Goal: Task Accomplishment & Management: Manage account settings

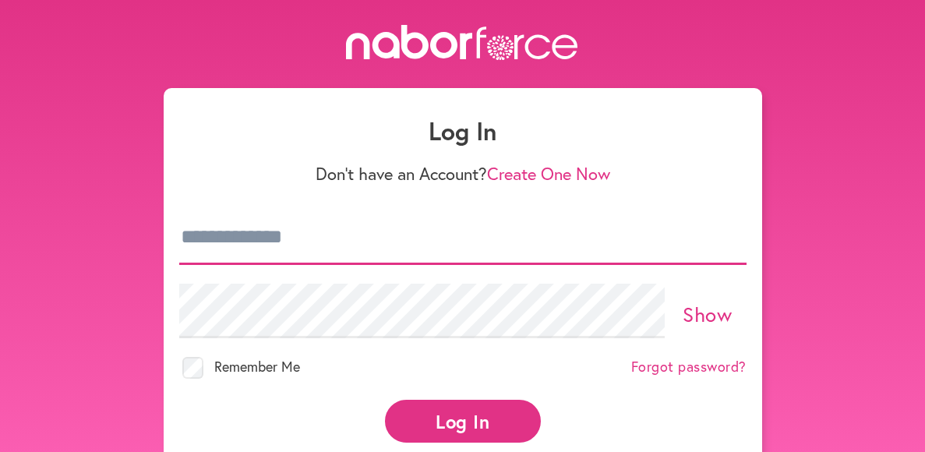
click at [354, 250] on input "email" at bounding box center [462, 237] width 567 height 55
type input "**********"
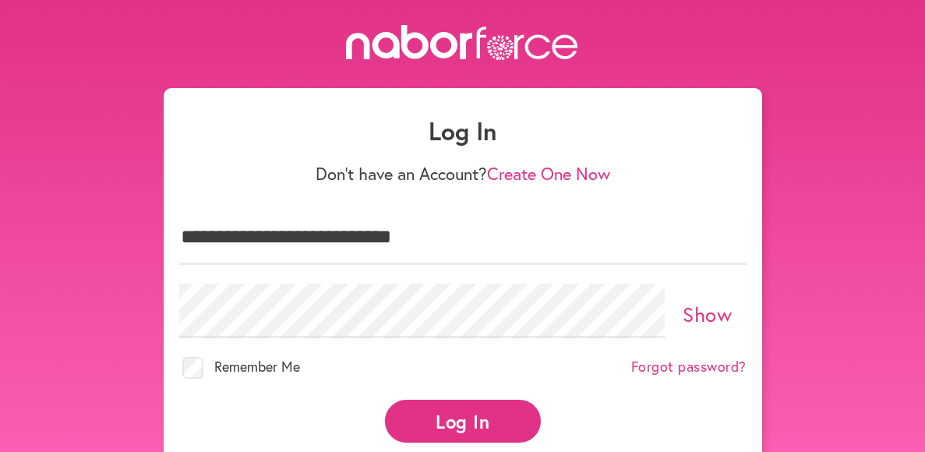
click at [497, 412] on button "Log In" at bounding box center [463, 421] width 156 height 43
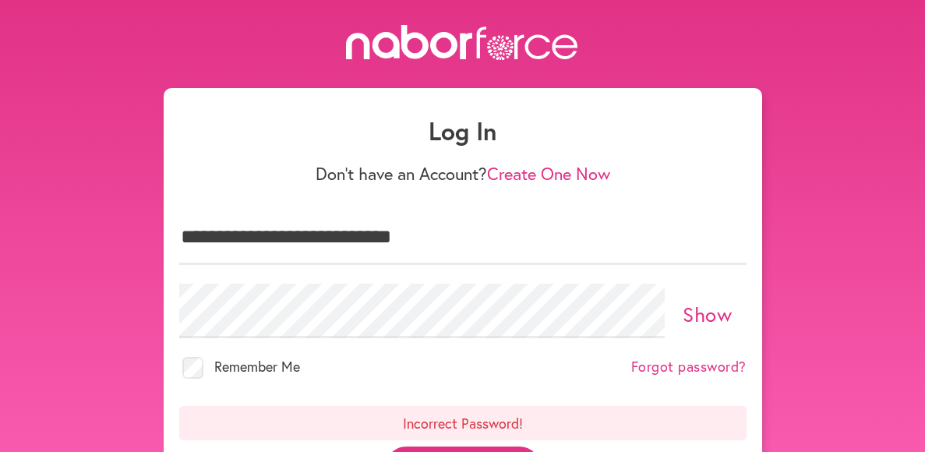
click at [719, 318] on link "Show" at bounding box center [707, 314] width 49 height 27
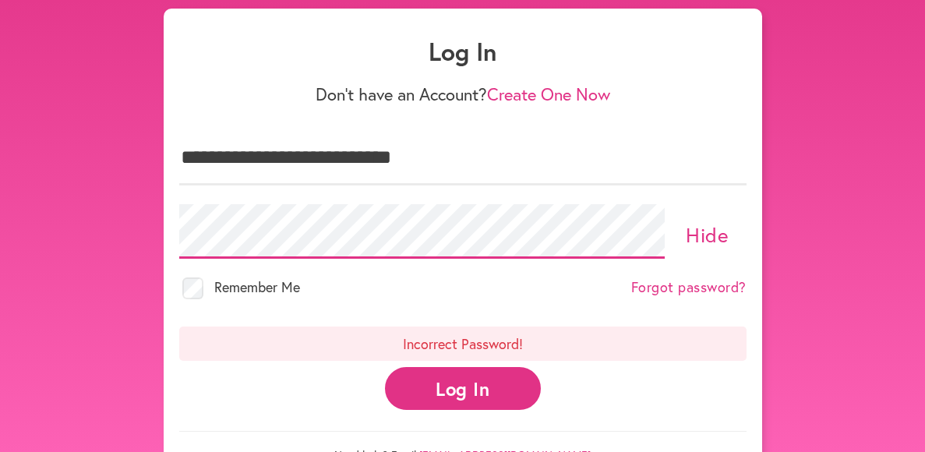
scroll to position [83, 0]
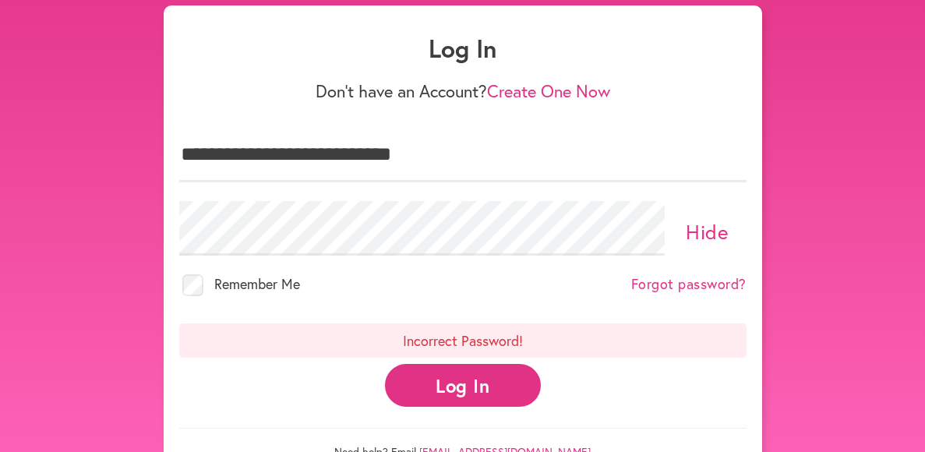
click at [483, 391] on button "Log In" at bounding box center [463, 385] width 156 height 43
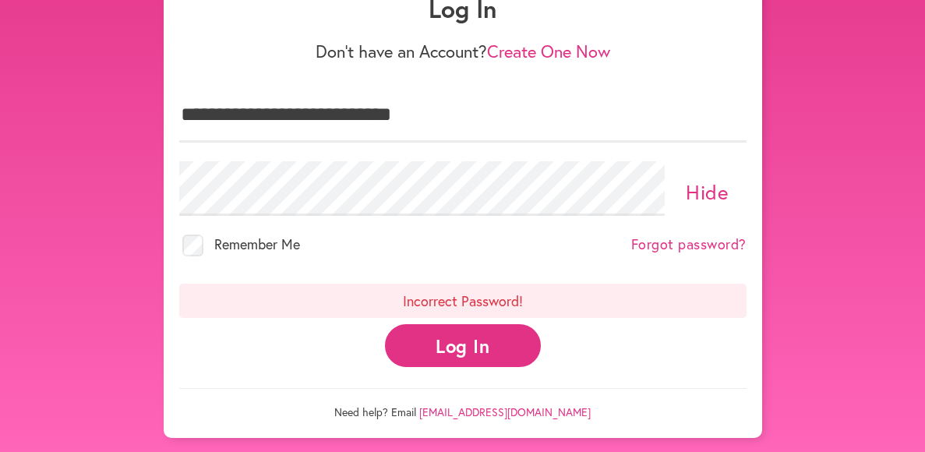
click at [716, 242] on link "Forgot password?" at bounding box center [688, 244] width 115 height 17
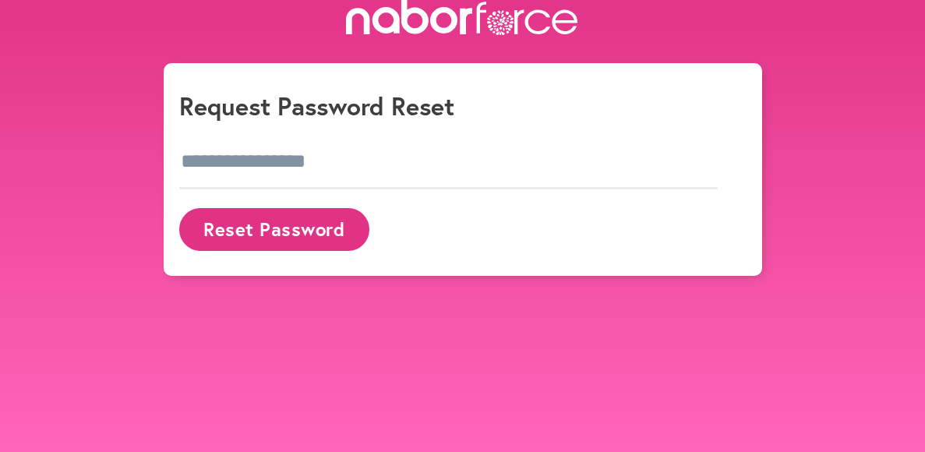
scroll to position [25, 0]
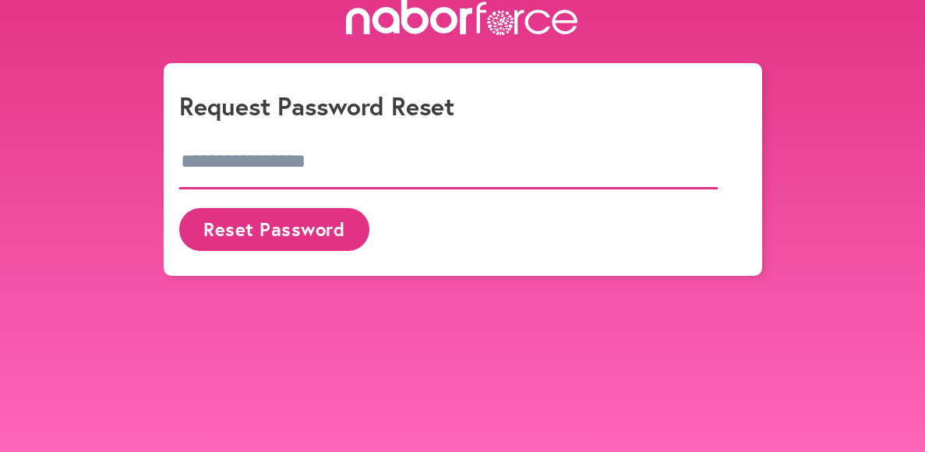
click at [339, 163] on input "email" at bounding box center [448, 162] width 539 height 55
type input "**********"
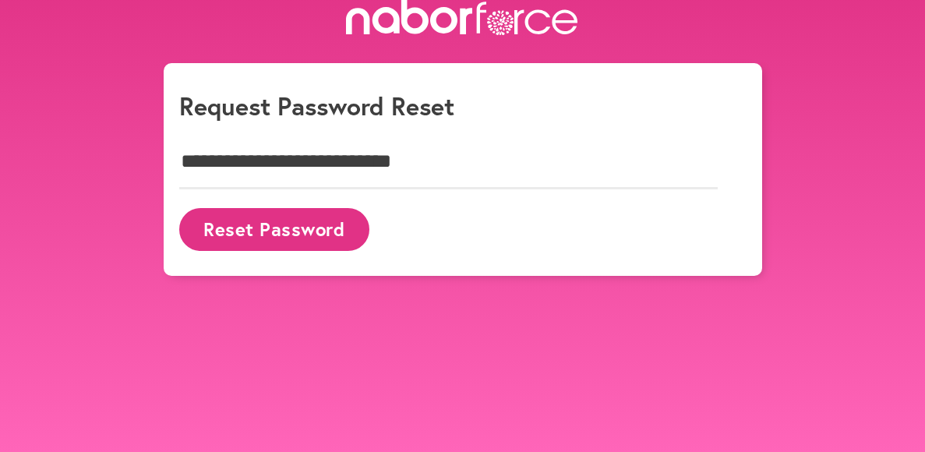
click at [269, 214] on button "Reset Password" at bounding box center [274, 229] width 190 height 43
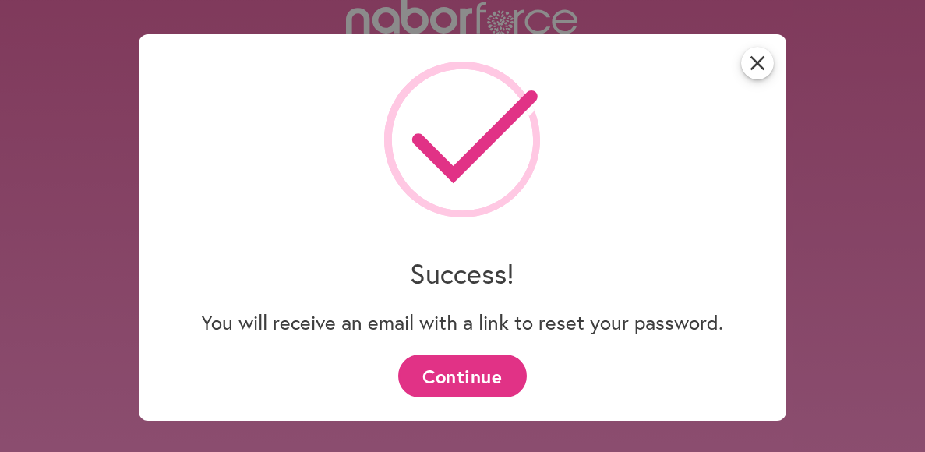
click at [452, 380] on button "Continue" at bounding box center [462, 376] width 129 height 43
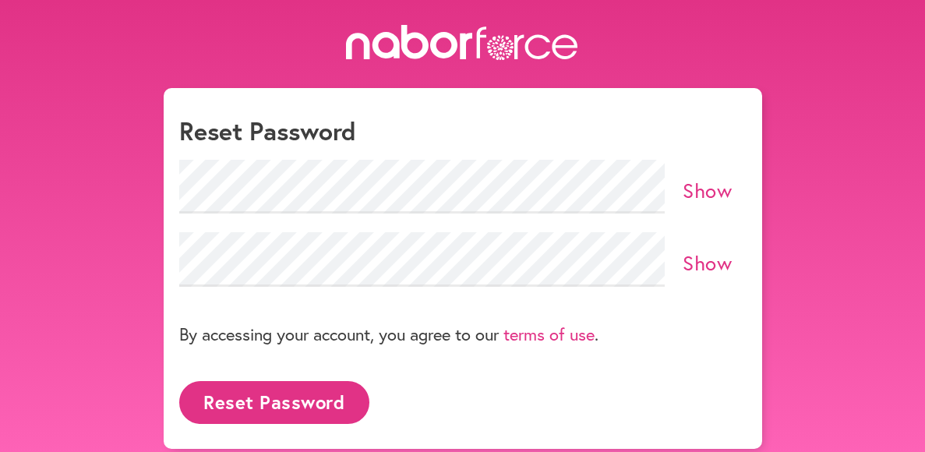
click at [690, 265] on link "Show" at bounding box center [707, 262] width 49 height 27
click at [692, 186] on link "Show" at bounding box center [707, 190] width 49 height 27
click at [306, 405] on button "Reset Password" at bounding box center [274, 402] width 190 height 43
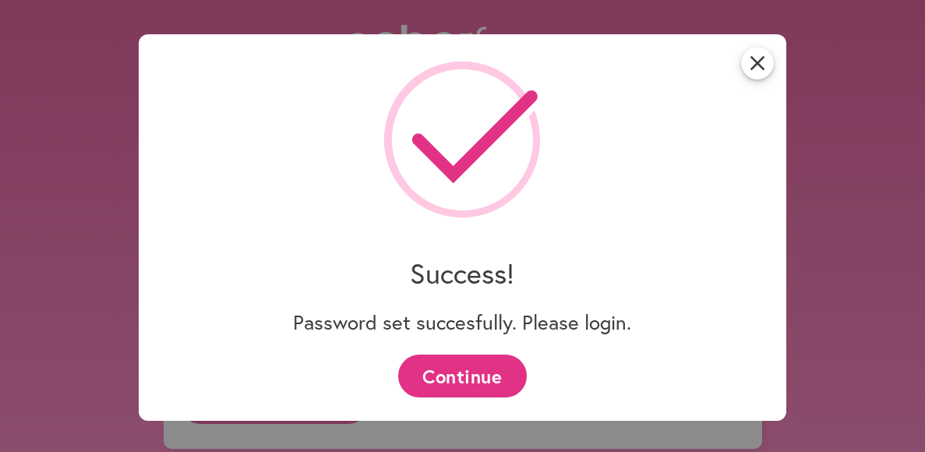
click at [479, 385] on button "Continue" at bounding box center [462, 376] width 129 height 43
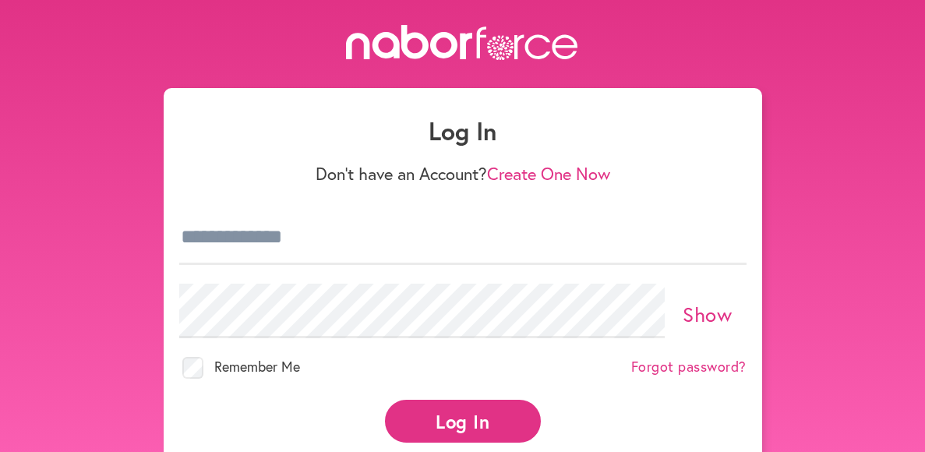
click at [472, 431] on button "Log In" at bounding box center [463, 421] width 156 height 43
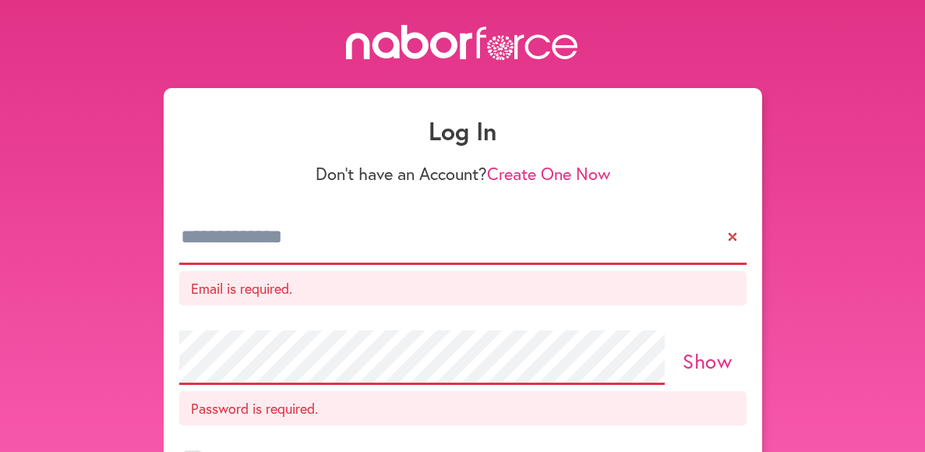
click at [334, 246] on input "email" at bounding box center [462, 237] width 567 height 55
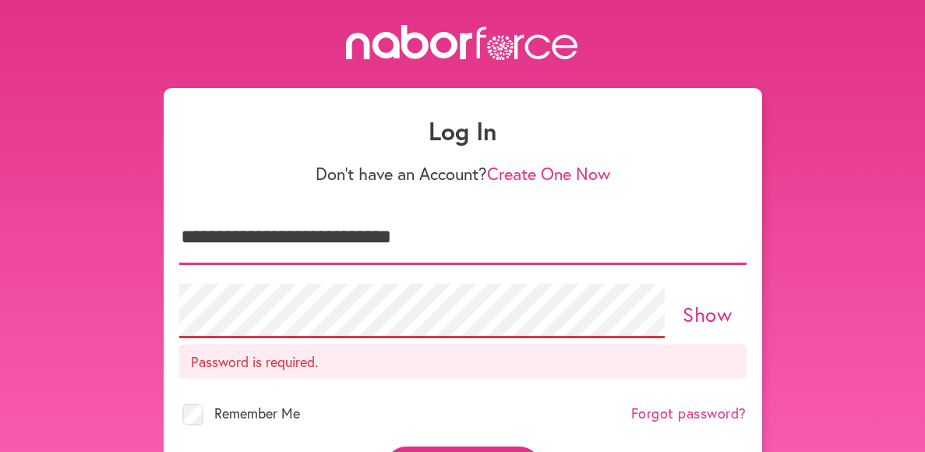
type input "**********"
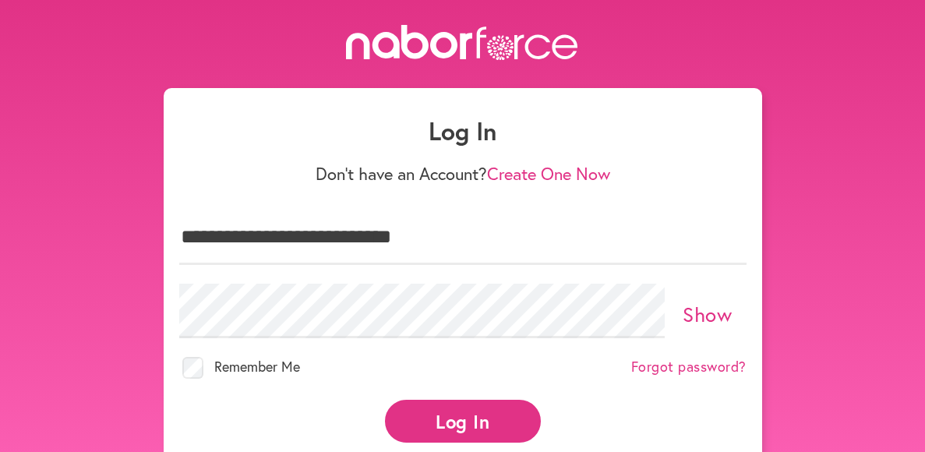
click at [453, 416] on button "Log In" at bounding box center [463, 421] width 156 height 43
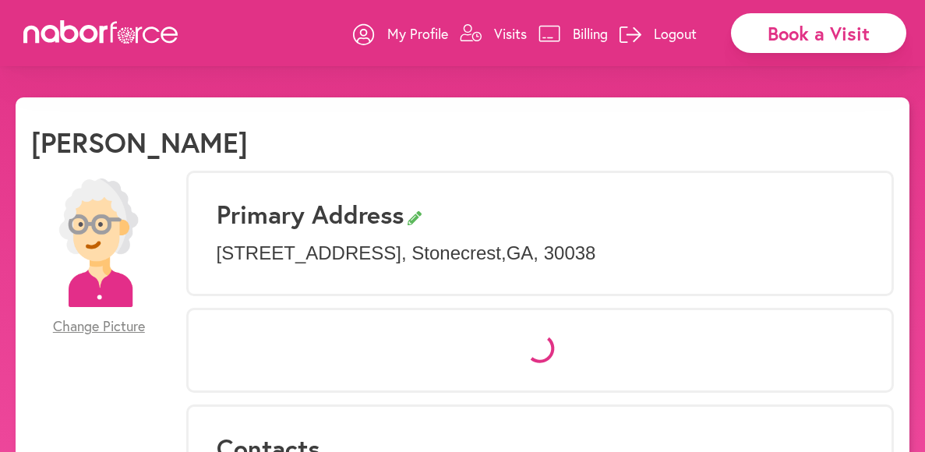
select select "*"
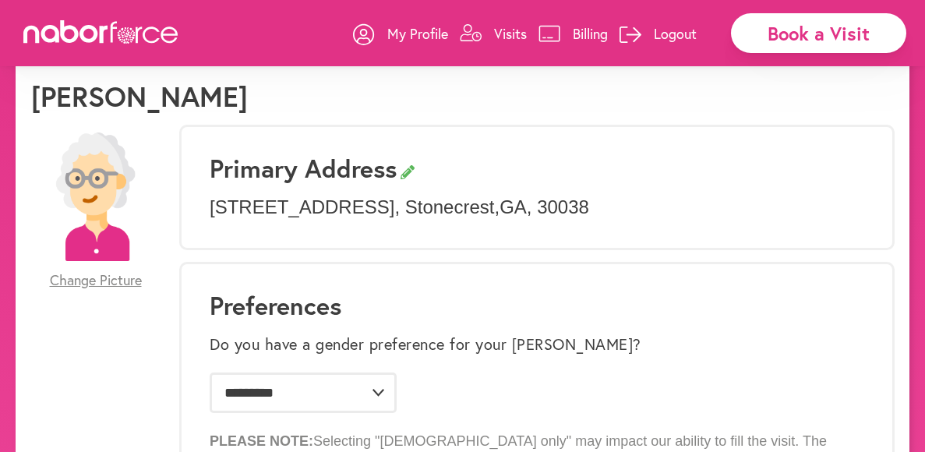
scroll to position [84, 0]
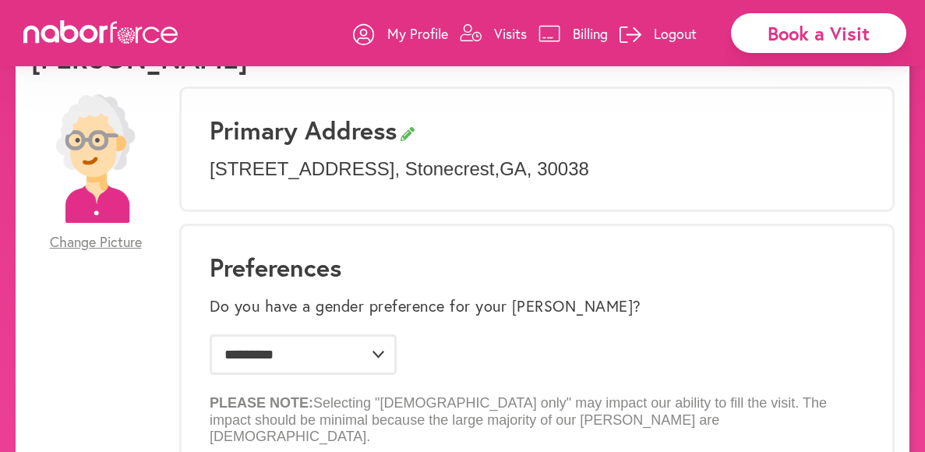
click at [514, 30] on p "Visits" at bounding box center [510, 33] width 33 height 19
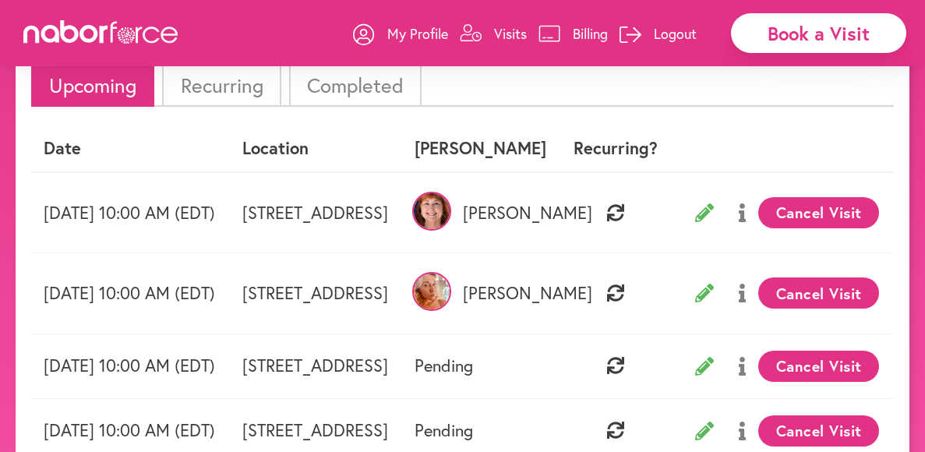
scroll to position [115, 0]
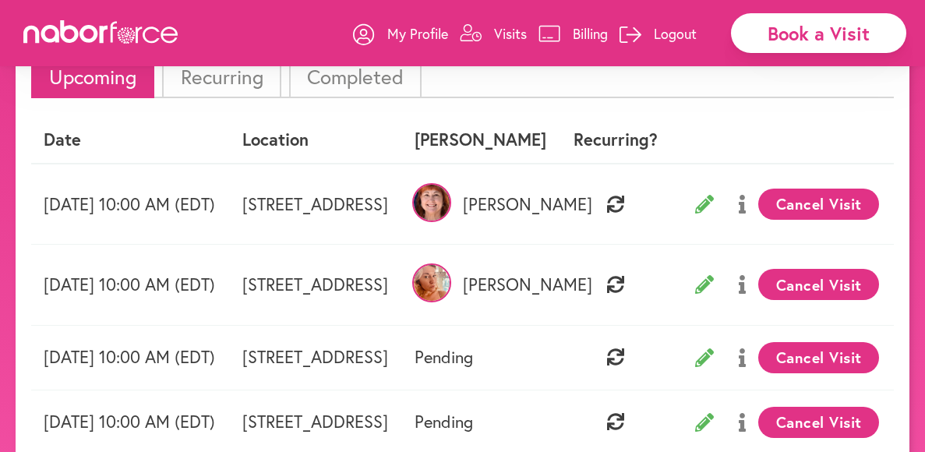
click at [876, 285] on button "Cancel Visit" at bounding box center [818, 284] width 121 height 31
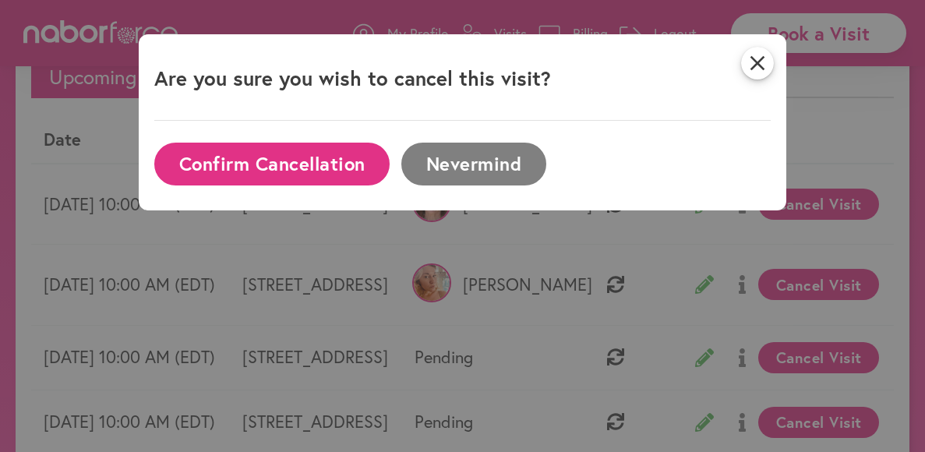
click at [366, 164] on button "Confirm Cancellation" at bounding box center [271, 164] width 235 height 43
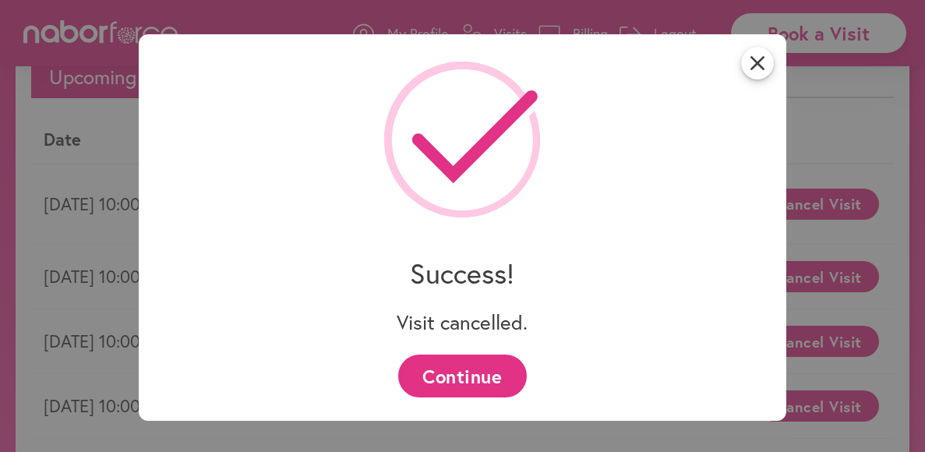
click at [487, 379] on button "Continue" at bounding box center [462, 376] width 129 height 43
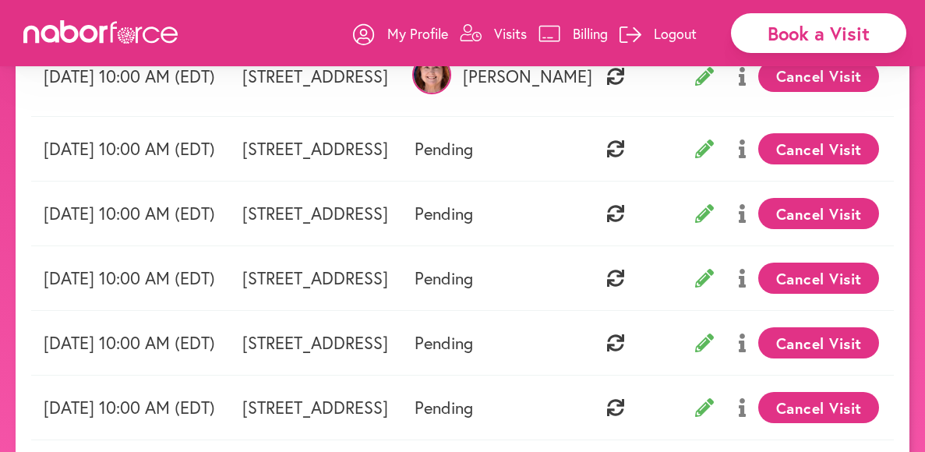
scroll to position [248, 0]
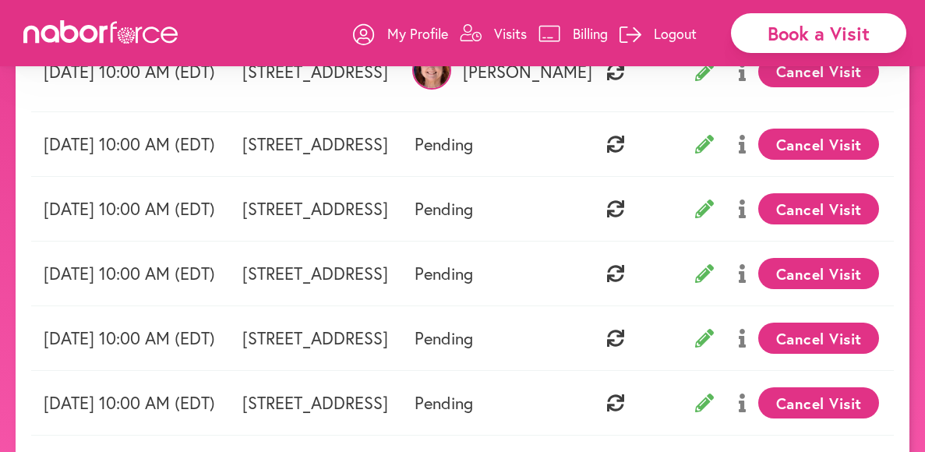
click at [871, 275] on button "Cancel Visit" at bounding box center [818, 273] width 121 height 31
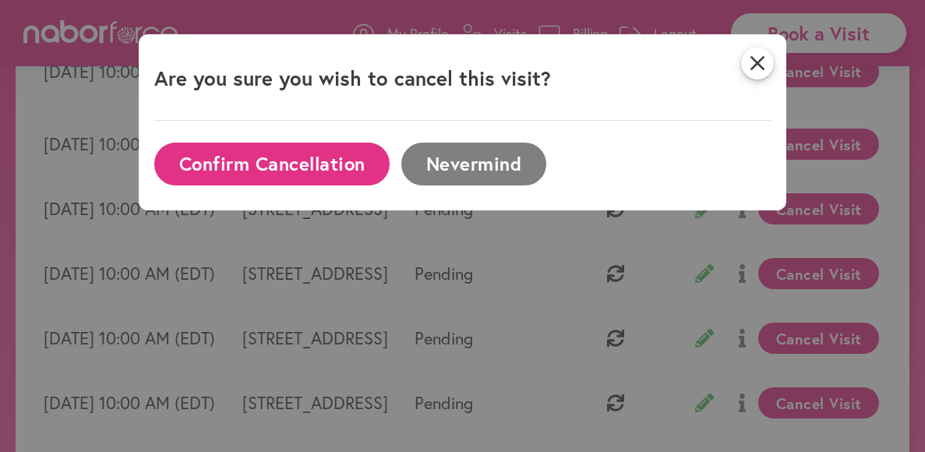
click at [322, 172] on button "Confirm Cancellation" at bounding box center [271, 164] width 235 height 43
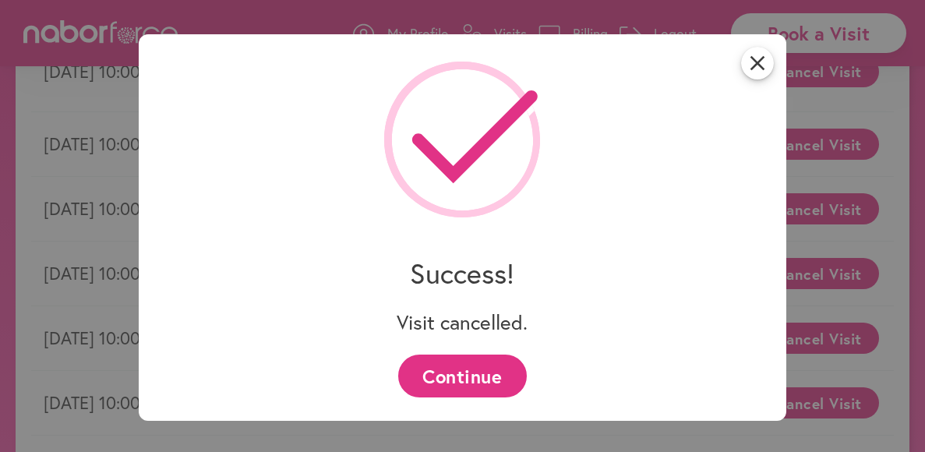
click at [461, 386] on button "Continue" at bounding box center [462, 376] width 129 height 43
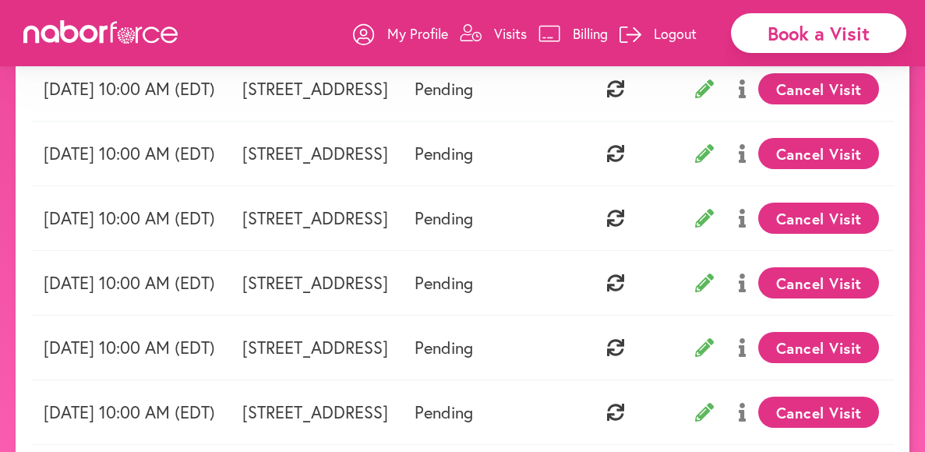
scroll to position [436, 0]
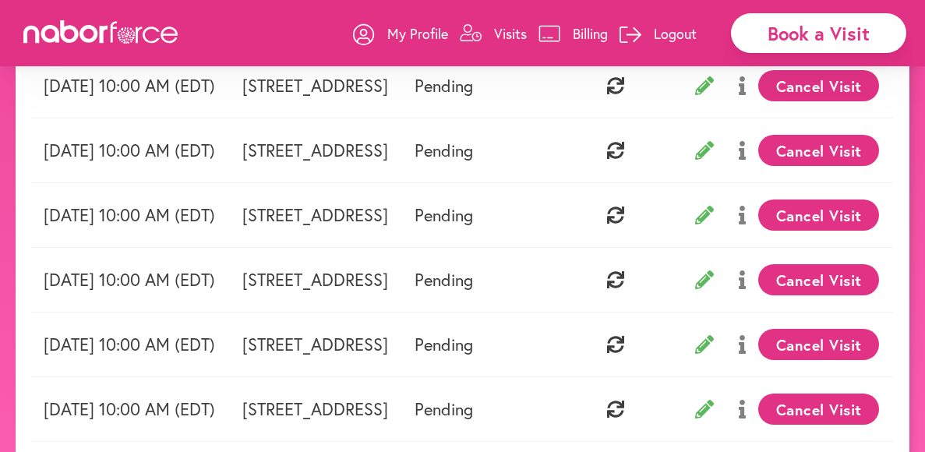
click at [868, 217] on button "Cancel Visit" at bounding box center [818, 215] width 121 height 31
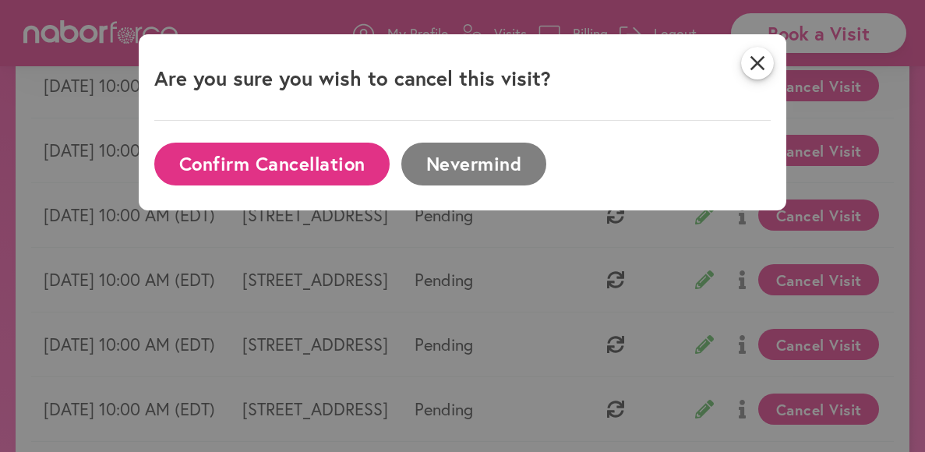
click at [366, 166] on button "Confirm Cancellation" at bounding box center [271, 164] width 235 height 43
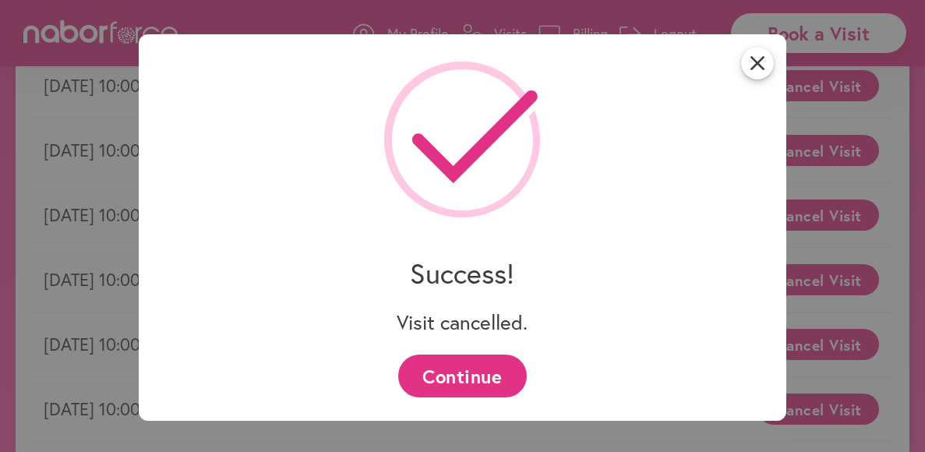
click at [480, 384] on button "Continue" at bounding box center [462, 376] width 129 height 43
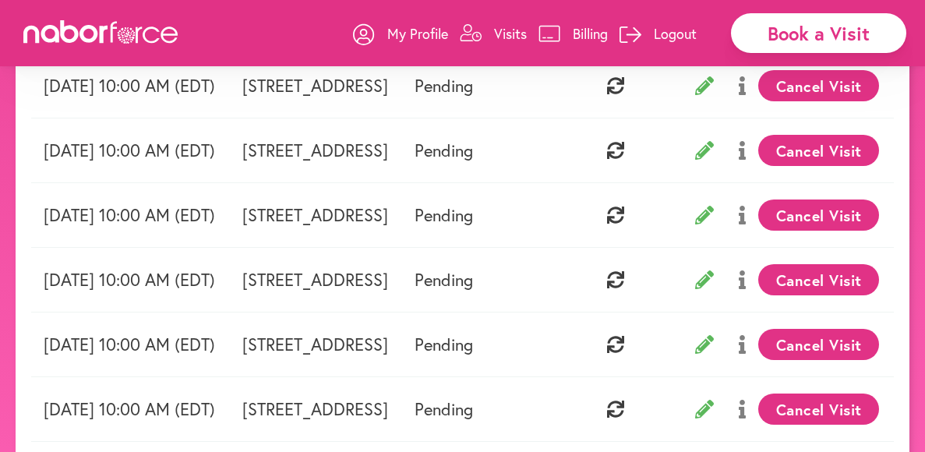
click at [875, 349] on button "Cancel Visit" at bounding box center [818, 344] width 121 height 31
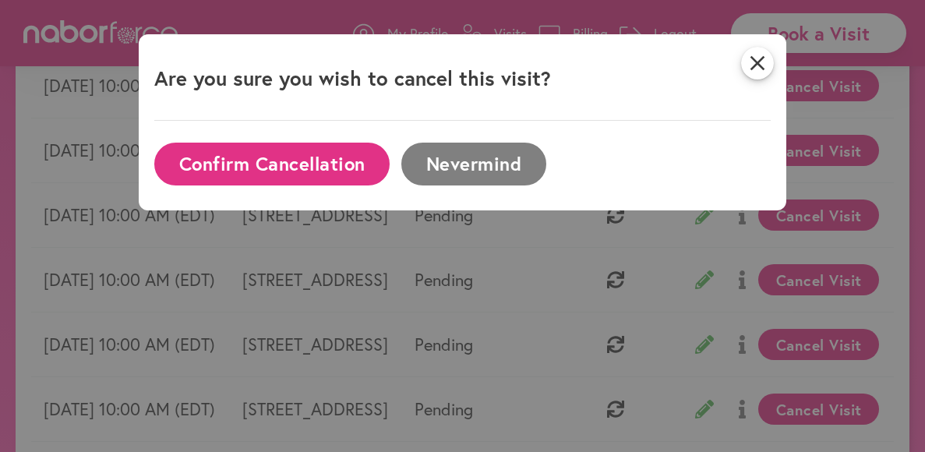
click at [328, 156] on button "Confirm Cancellation" at bounding box center [271, 164] width 235 height 43
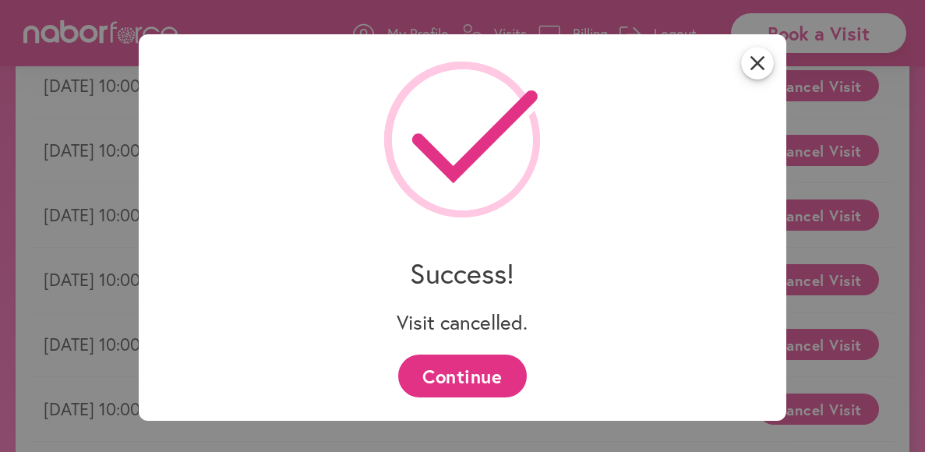
click at [484, 368] on button "Continue" at bounding box center [462, 376] width 129 height 43
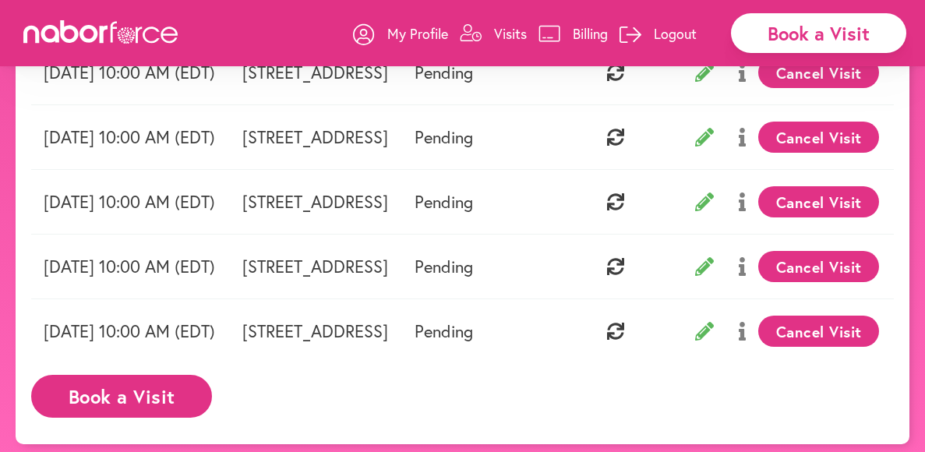
scroll to position [580, 0]
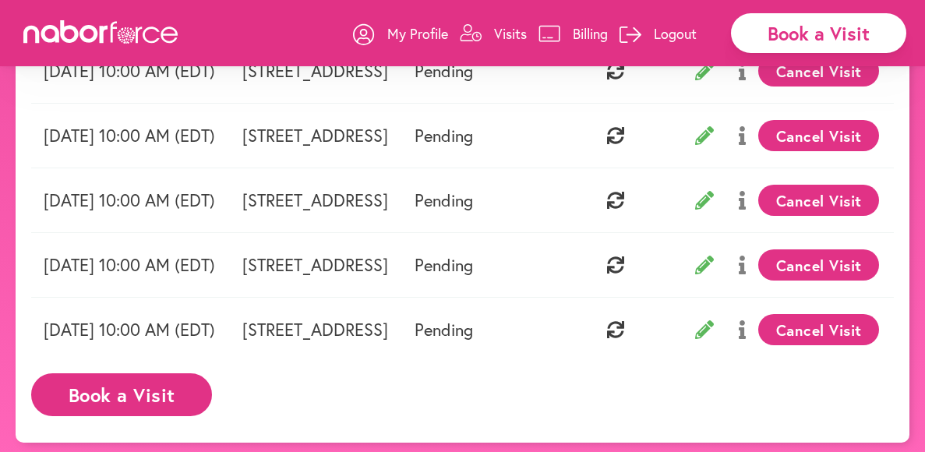
click at [869, 324] on button "Cancel Visit" at bounding box center [818, 329] width 121 height 31
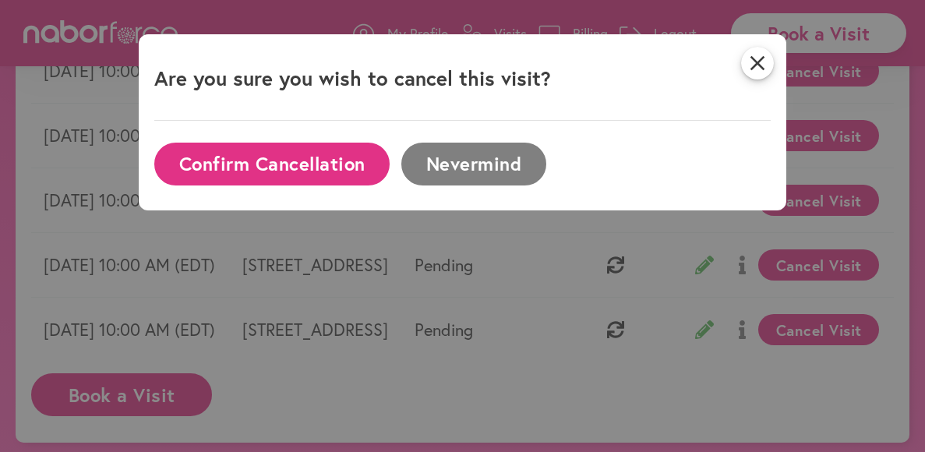
click at [359, 165] on button "Confirm Cancellation" at bounding box center [271, 164] width 235 height 43
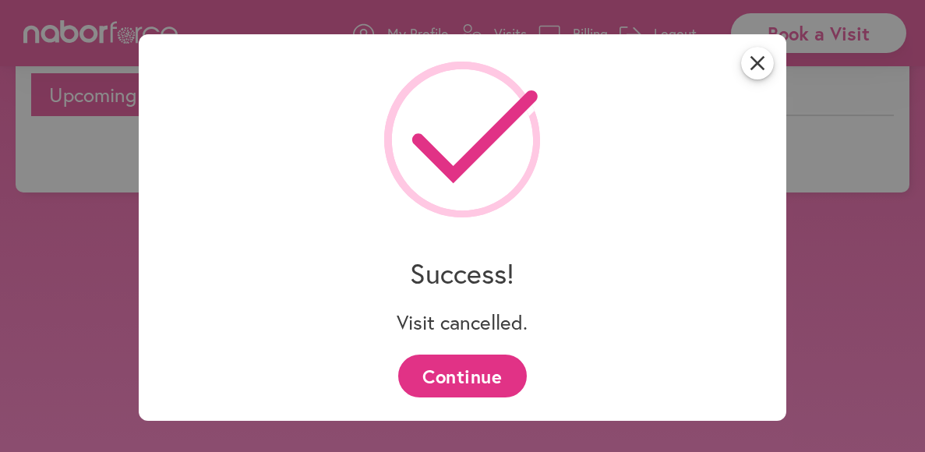
scroll to position [526, 0]
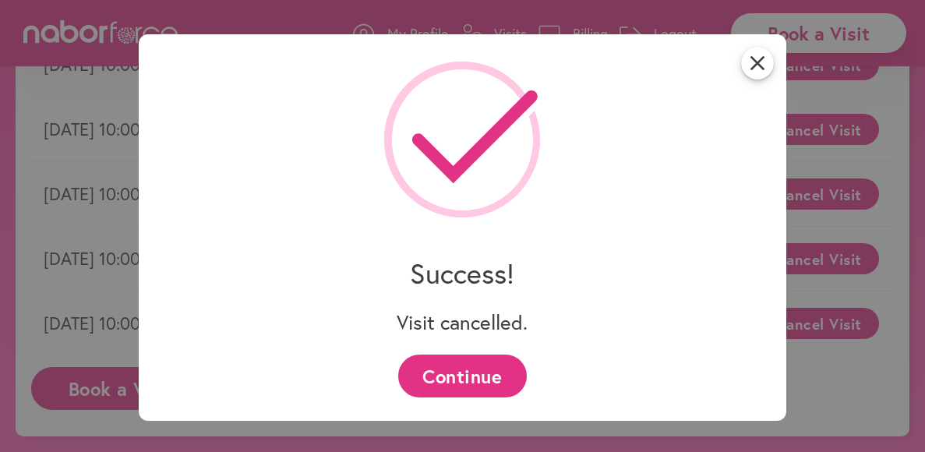
click at [448, 383] on button "Continue" at bounding box center [462, 376] width 129 height 43
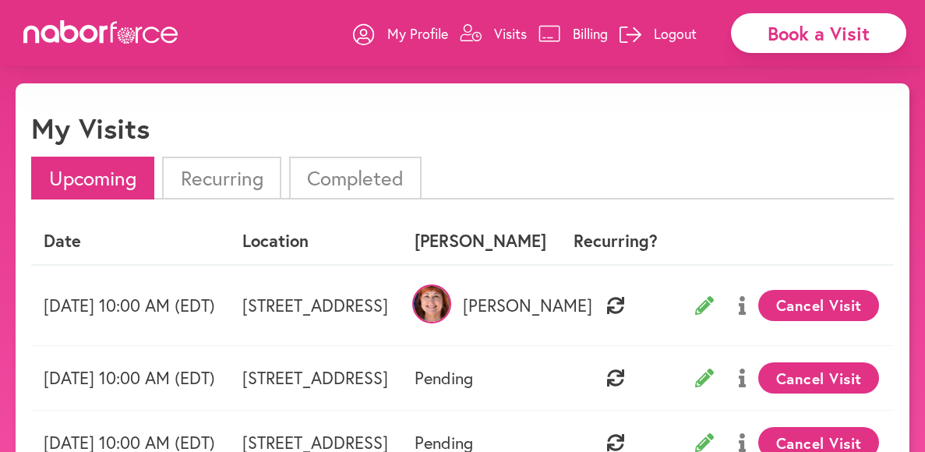
scroll to position [0, 0]
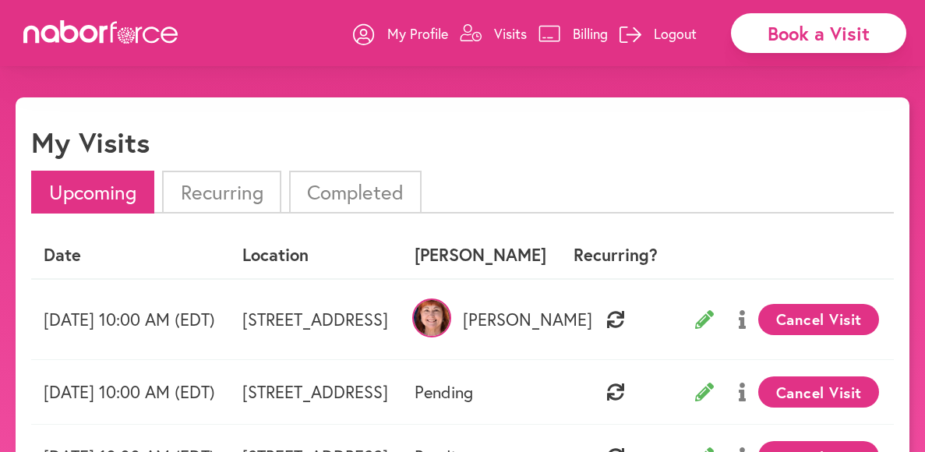
click at [387, 192] on li "Completed" at bounding box center [355, 192] width 133 height 43
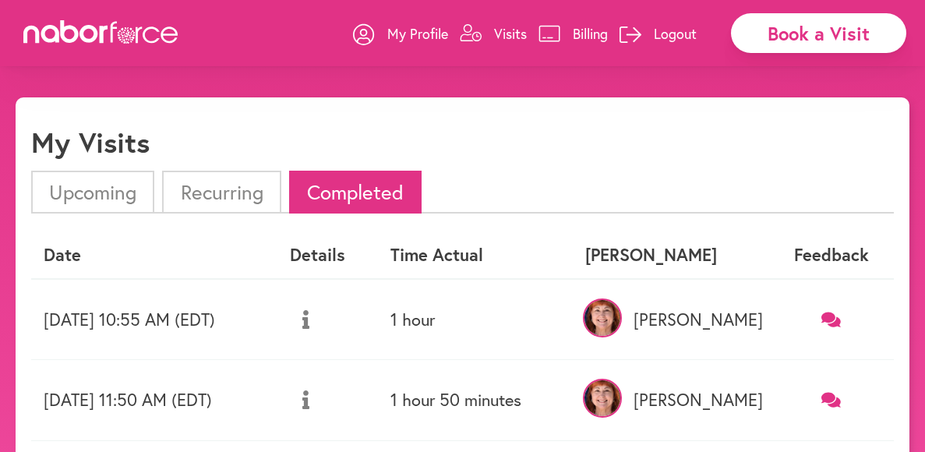
click at [249, 193] on li "Recurring" at bounding box center [221, 192] width 118 height 43
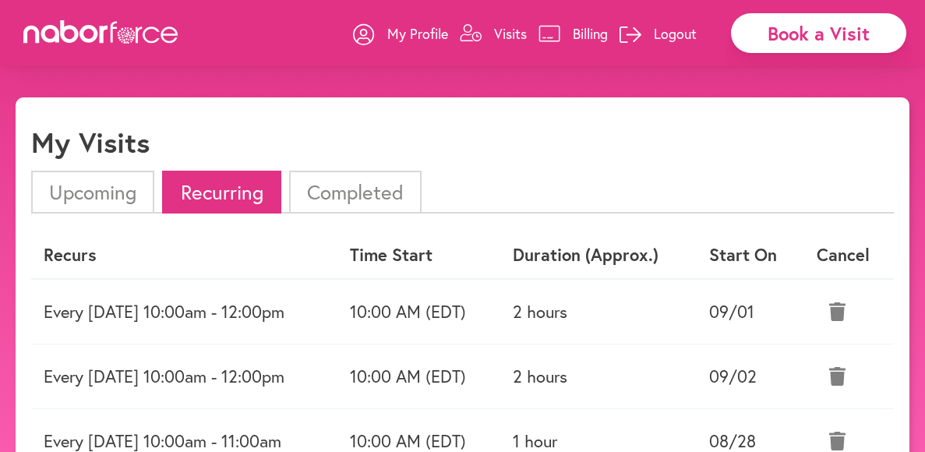
click at [845, 380] on icon at bounding box center [837, 376] width 16 height 19
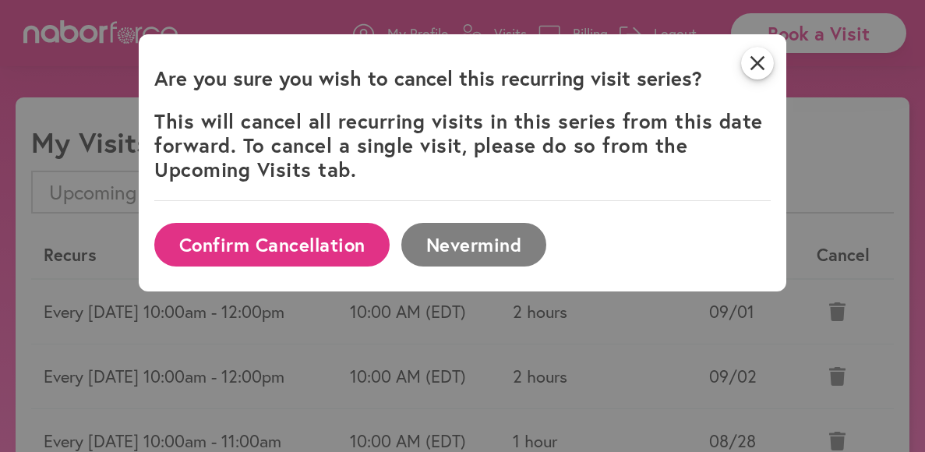
click at [352, 244] on button "Confirm Cancellation" at bounding box center [271, 244] width 235 height 43
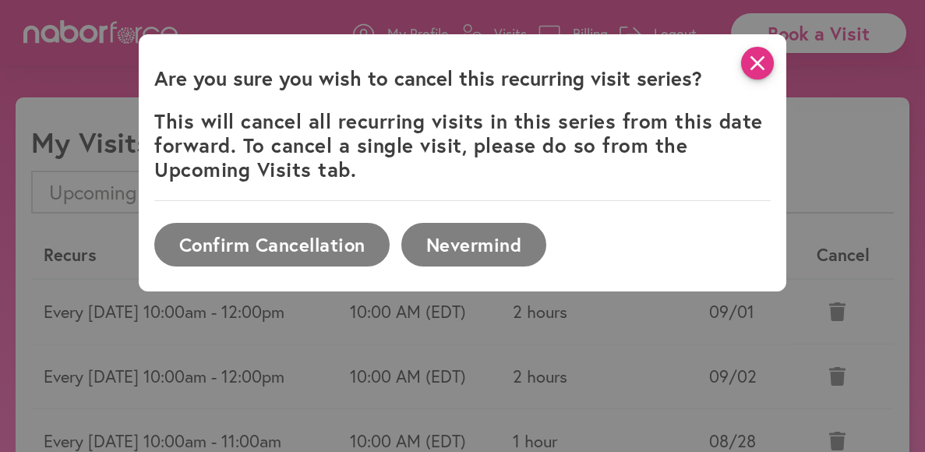
click at [758, 70] on icon "close" at bounding box center [757, 63] width 33 height 33
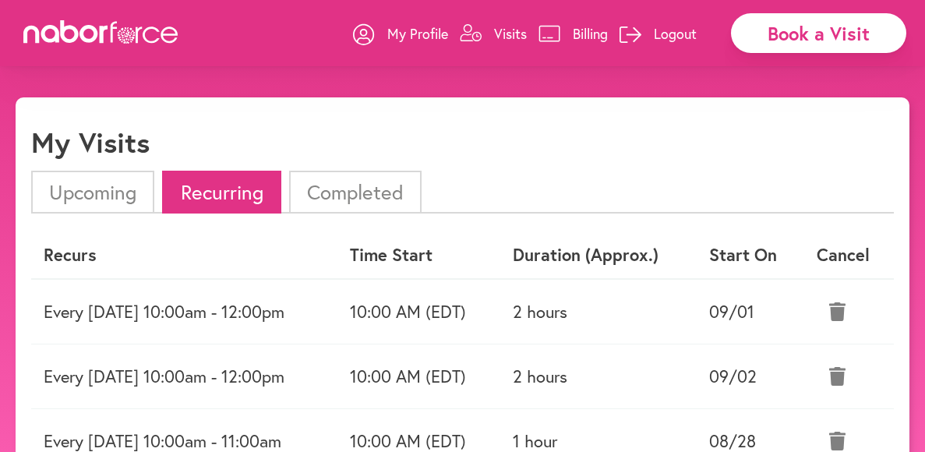
click at [841, 370] on icon at bounding box center [837, 376] width 16 height 19
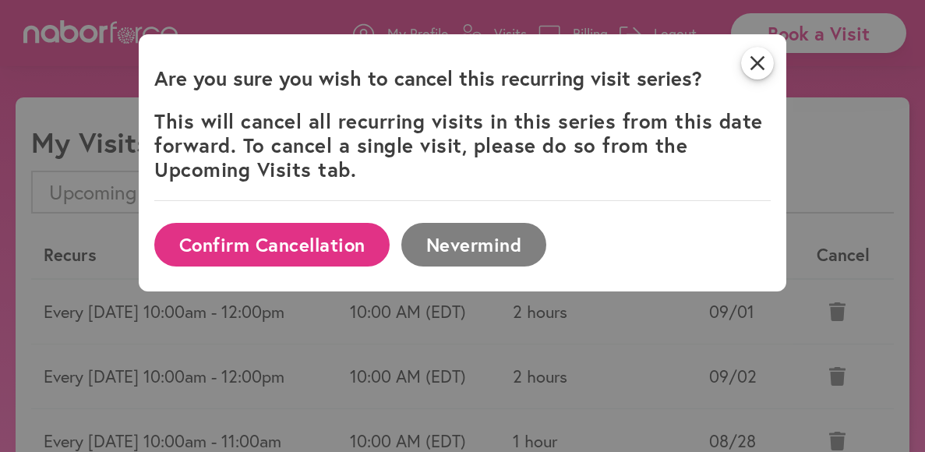
click at [323, 249] on button "Confirm Cancellation" at bounding box center [271, 244] width 235 height 43
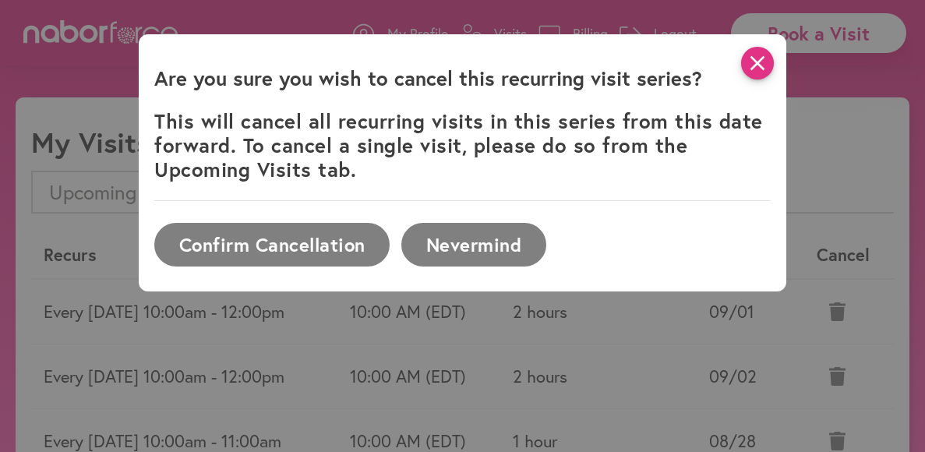
click at [762, 69] on icon "close" at bounding box center [757, 63] width 33 height 33
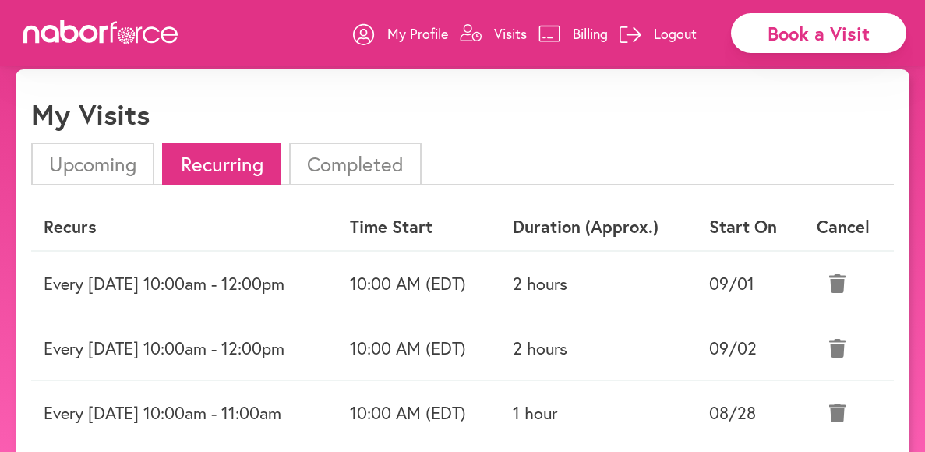
scroll to position [26, 0]
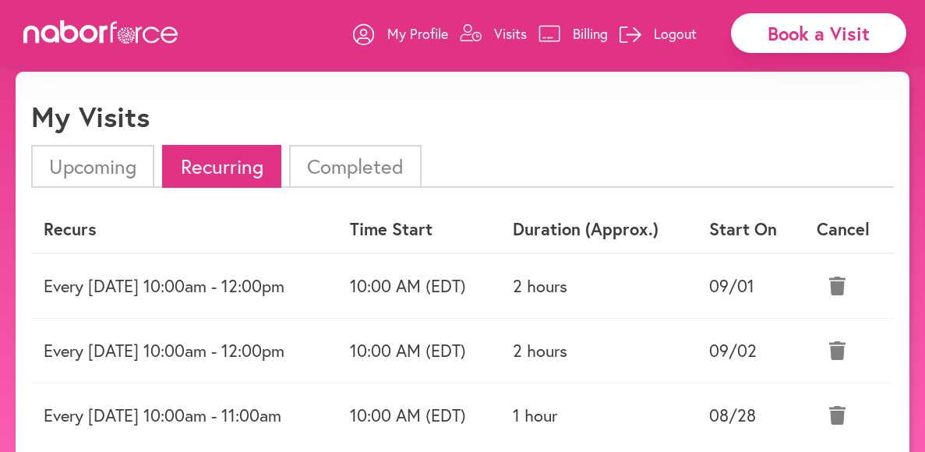
click at [130, 174] on li "Upcoming" at bounding box center [92, 166] width 123 height 43
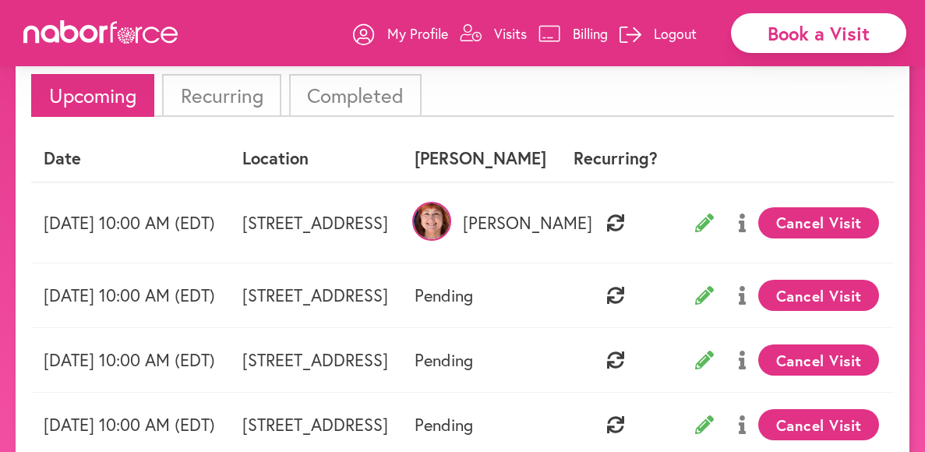
scroll to position [102, 0]
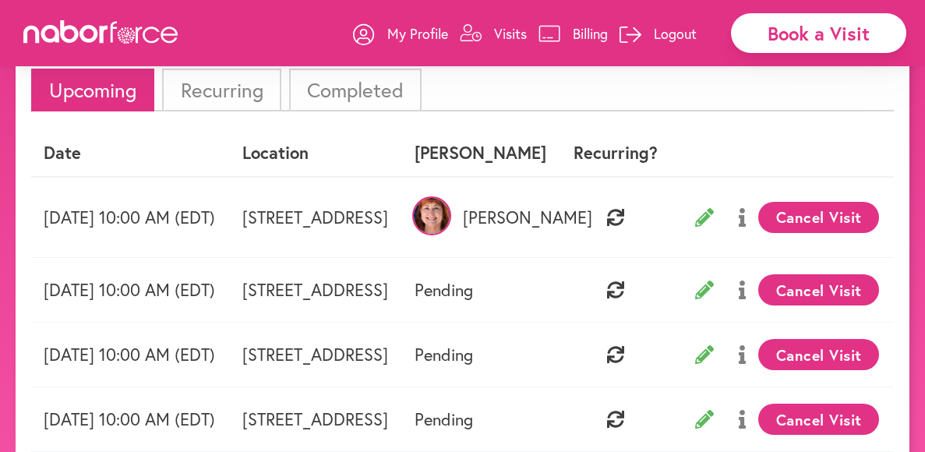
click at [857, 294] on button "Cancel Visit" at bounding box center [818, 289] width 121 height 31
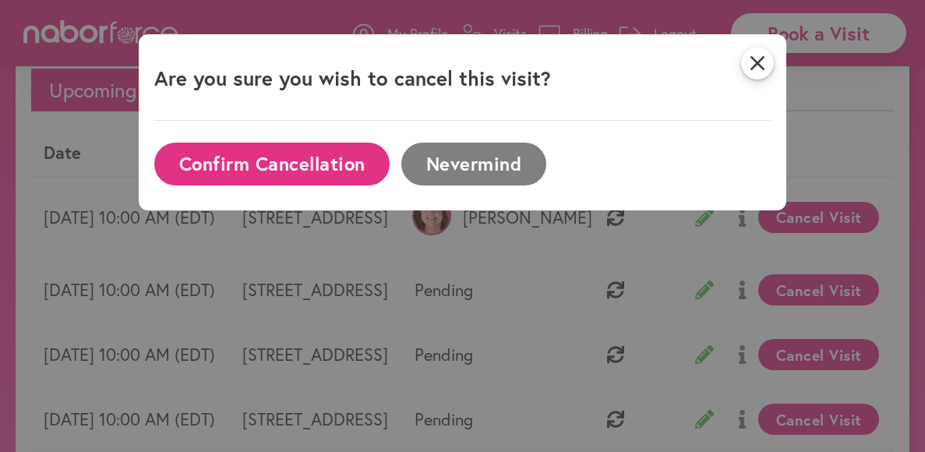
click at [342, 169] on button "Confirm Cancellation" at bounding box center [271, 164] width 235 height 43
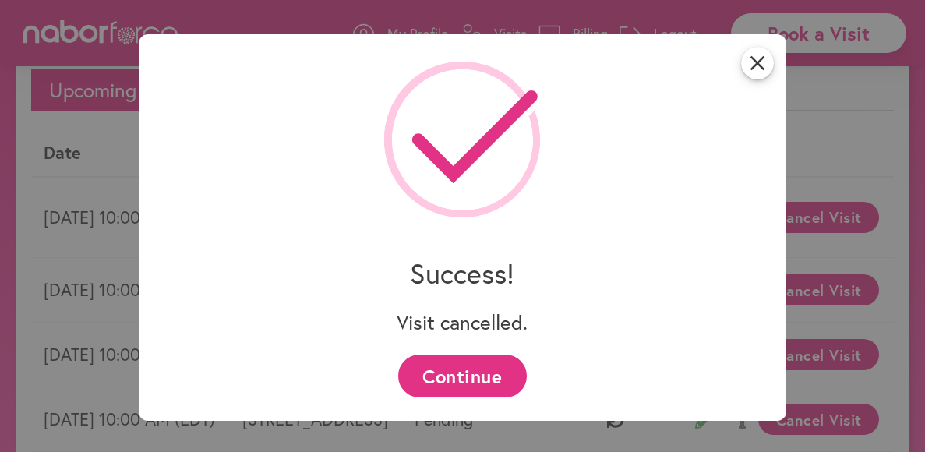
click at [475, 373] on button "Continue" at bounding box center [462, 376] width 129 height 43
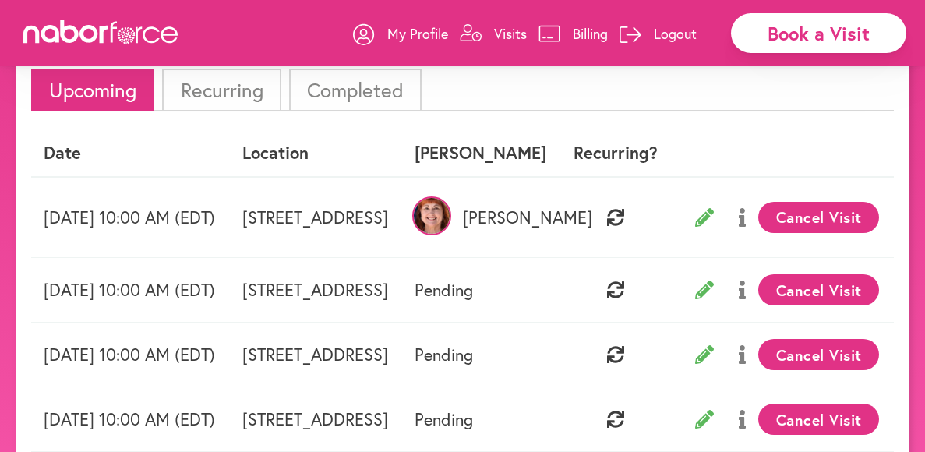
click at [514, 34] on p "Visits" at bounding box center [510, 33] width 33 height 19
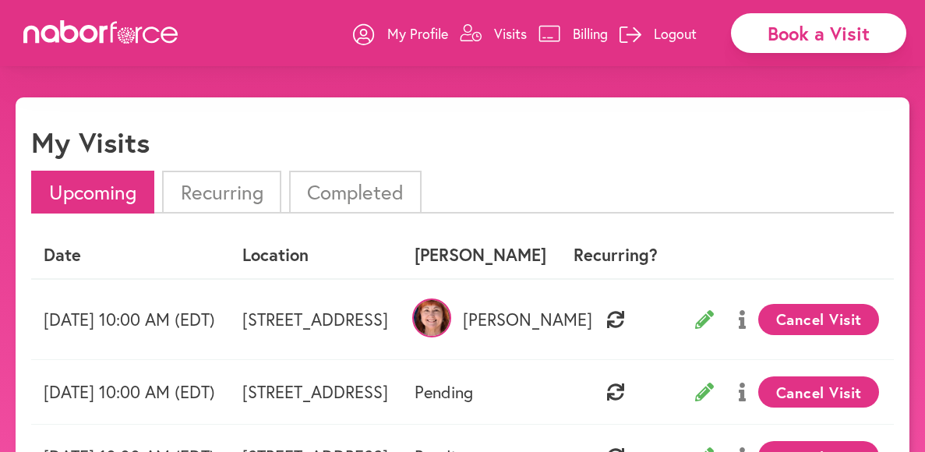
click at [808, 31] on div "Book a Visit" at bounding box center [818, 33] width 175 height 40
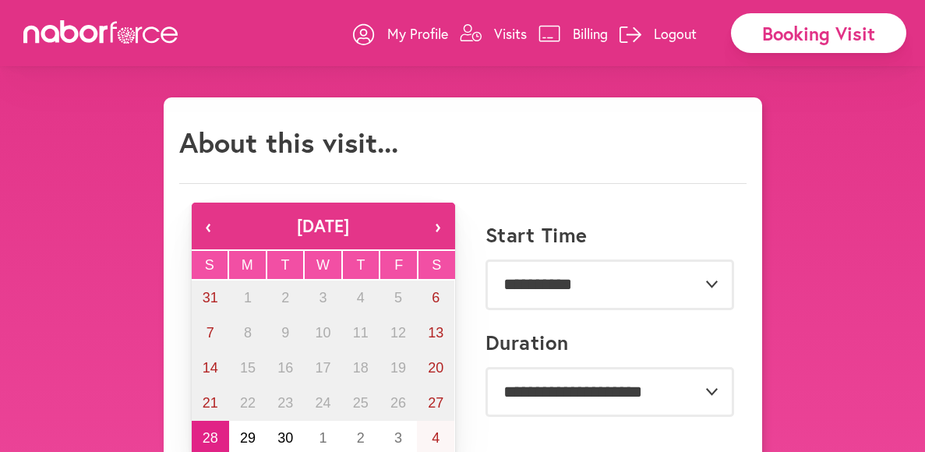
click at [438, 225] on button "›" at bounding box center [438, 226] width 34 height 47
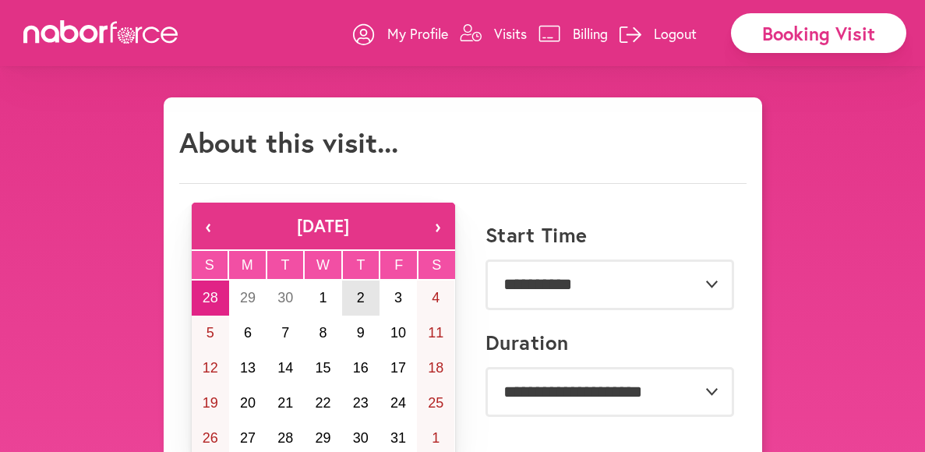
click at [362, 299] on abbr "2" at bounding box center [361, 298] width 8 height 16
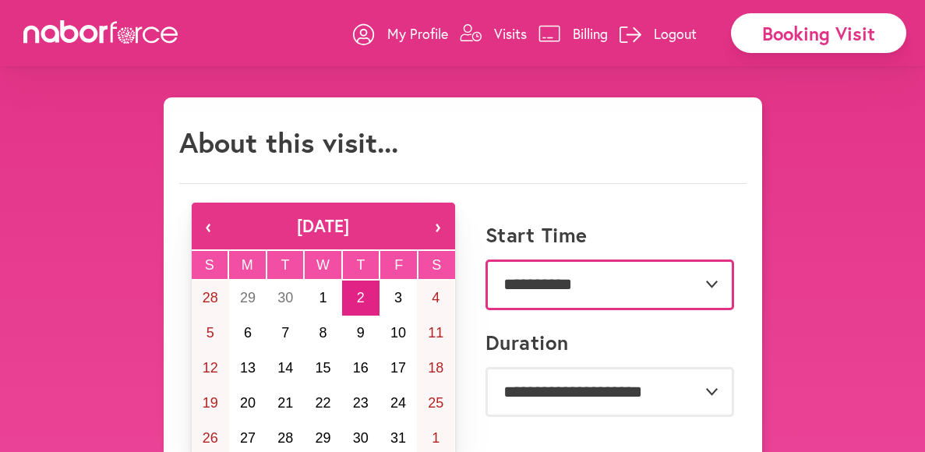
click at [716, 285] on select "**********" at bounding box center [610, 285] width 249 height 50
select select "*******"
click at [486, 260] on select "**********" at bounding box center [610, 285] width 249 height 50
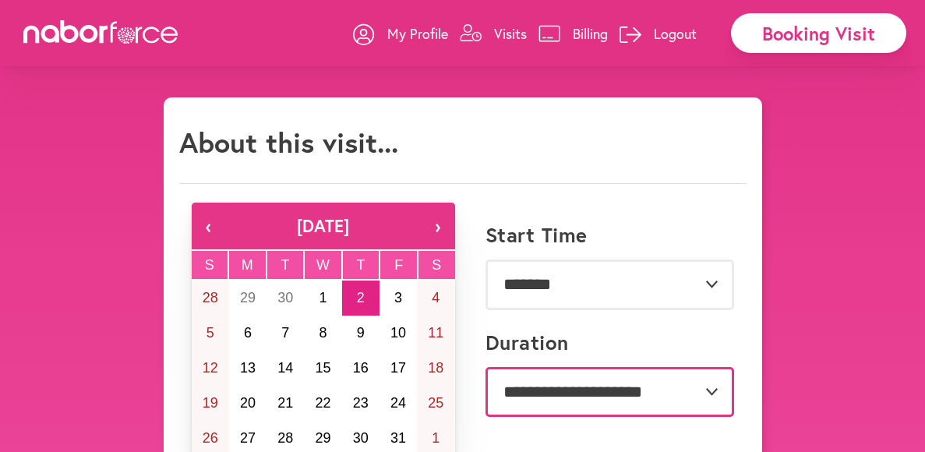
click at [712, 391] on select "**********" at bounding box center [610, 392] width 249 height 50
select select "**"
click at [486, 367] on select "**********" at bounding box center [610, 392] width 249 height 50
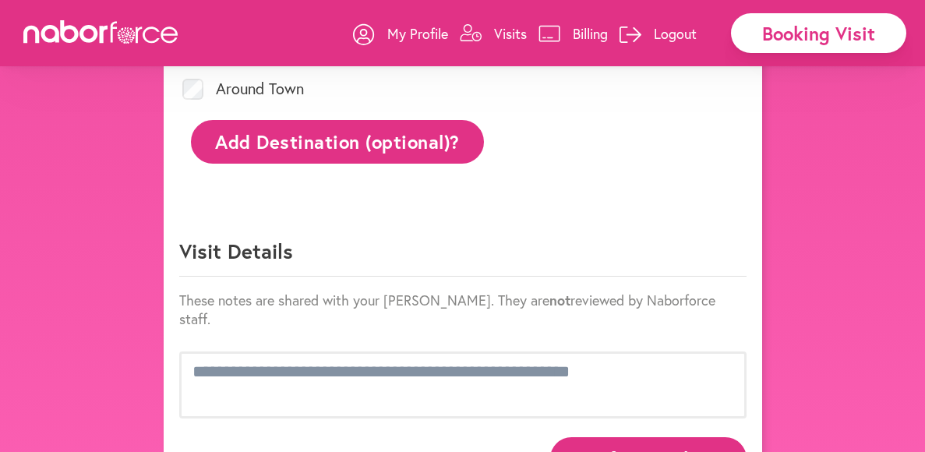
scroll to position [832, 0]
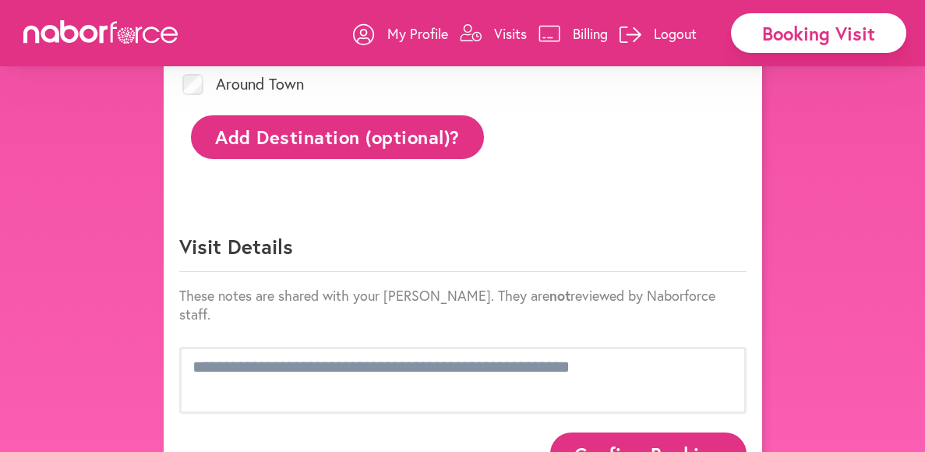
click at [681, 435] on button "Confirm Booking" at bounding box center [648, 454] width 196 height 43
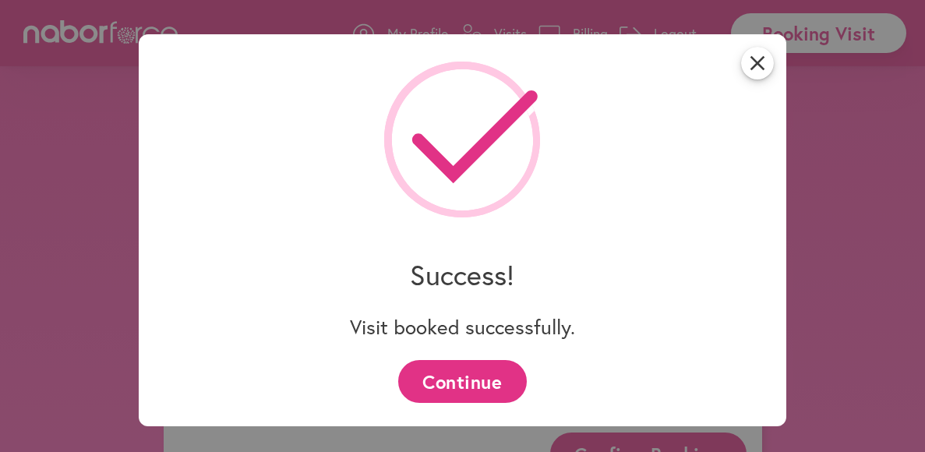
click at [497, 382] on button "Continue" at bounding box center [462, 381] width 129 height 43
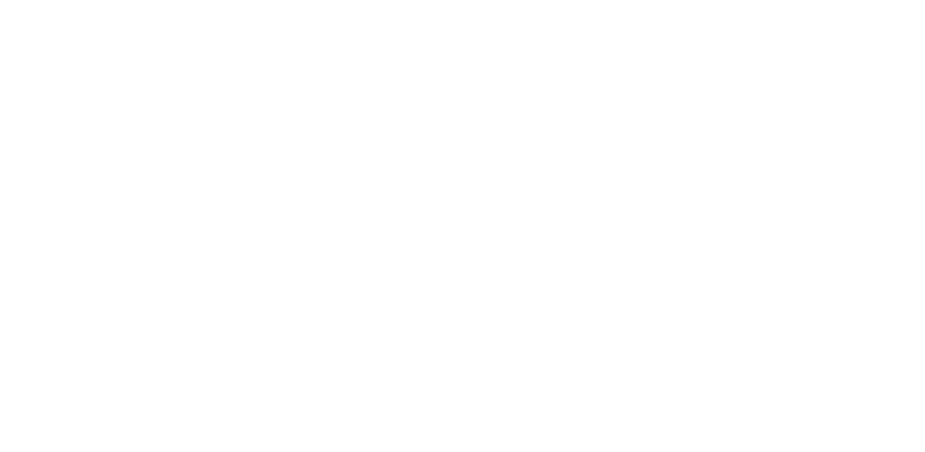
scroll to position [0, 0]
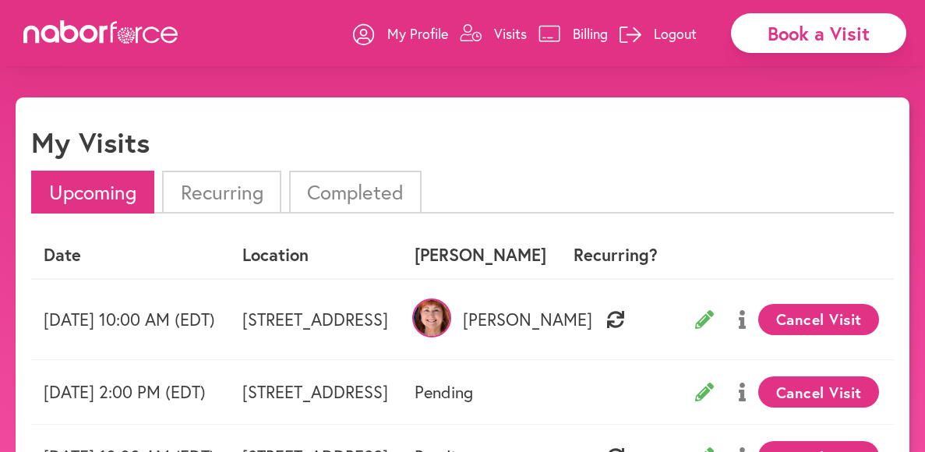
click at [675, 34] on p "Logout" at bounding box center [675, 33] width 43 height 19
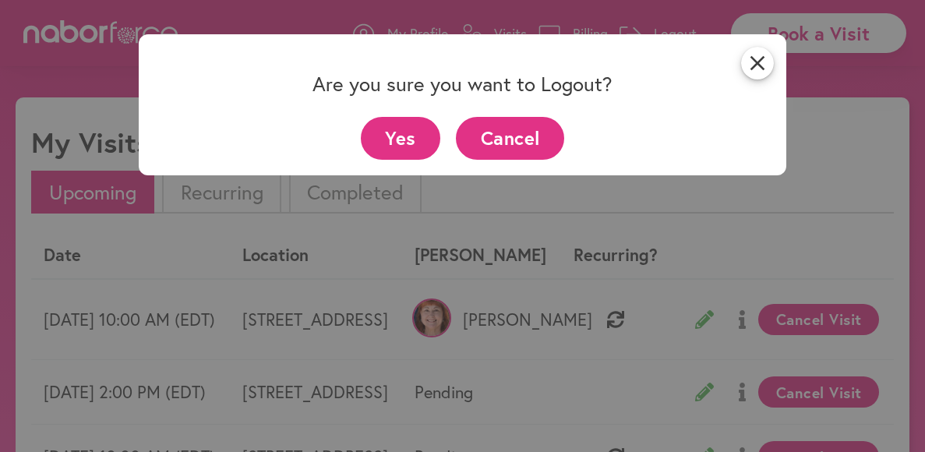
click at [416, 131] on button "Yes" at bounding box center [401, 138] width 80 height 43
